Goal: Information Seeking & Learning: Learn about a topic

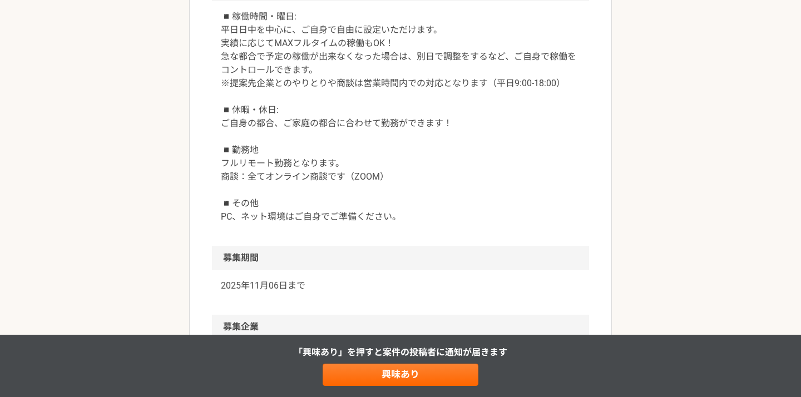
scroll to position [1972, 0]
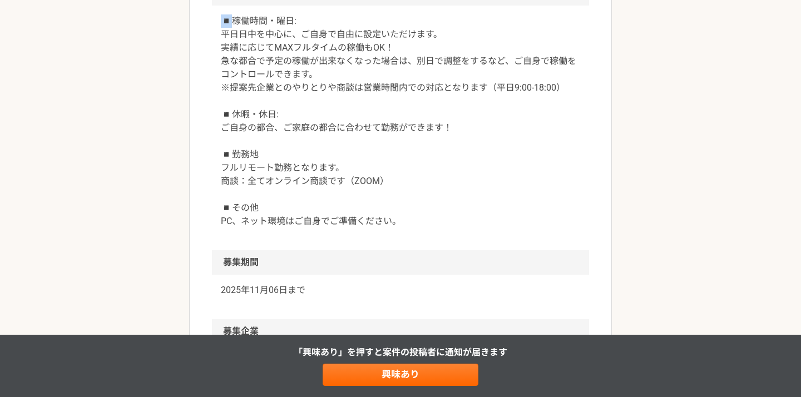
drag, startPoint x: 239, startPoint y: 166, endPoint x: 219, endPoint y: 166, distance: 19.5
click at [219, 166] on div "◾️稼働時間・曜日: 平日日中を中心に、ご自身で自由に設定いただけます。 実績に応じてMAXフルタイムの稼働もOK！ 急な都合で予定の稼働が出来なくなった場合…" at bounding box center [400, 128] width 377 height 245
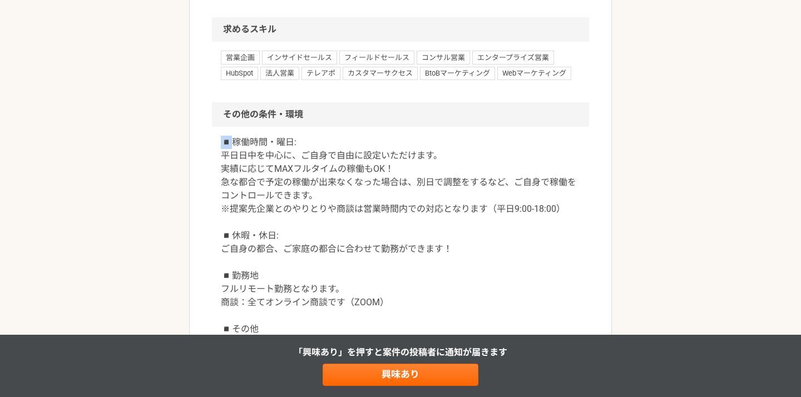
scroll to position [1852, 0]
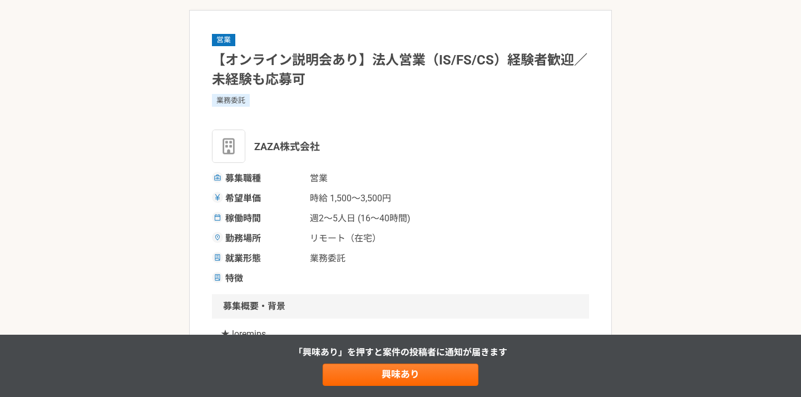
scroll to position [0, 0]
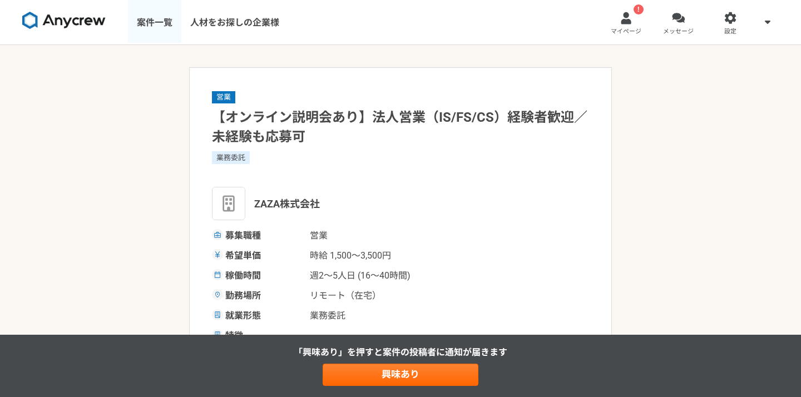
click at [150, 17] on link "案件一覧" at bounding box center [154, 22] width 53 height 45
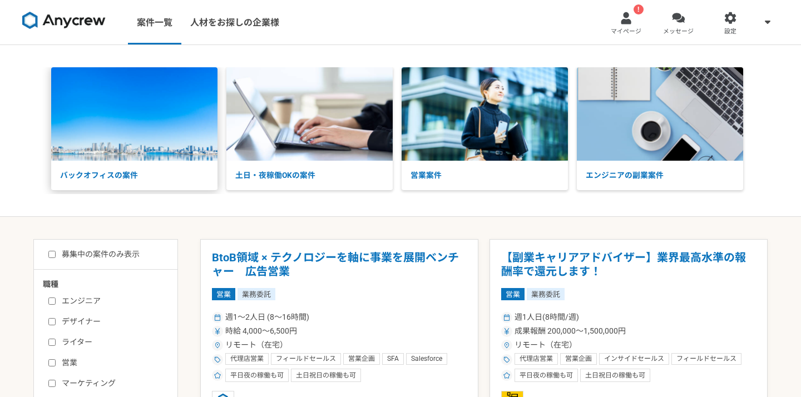
click at [166, 155] on img at bounding box center [134, 113] width 166 height 93
click at [731, 17] on div at bounding box center [731, 18] width 13 height 13
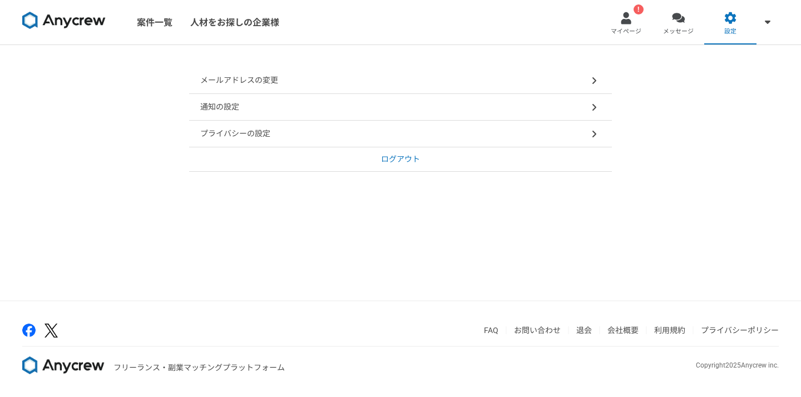
click at [390, 160] on p "ログアウト" at bounding box center [400, 160] width 39 height 12
